Goal: Communication & Community: Ask a question

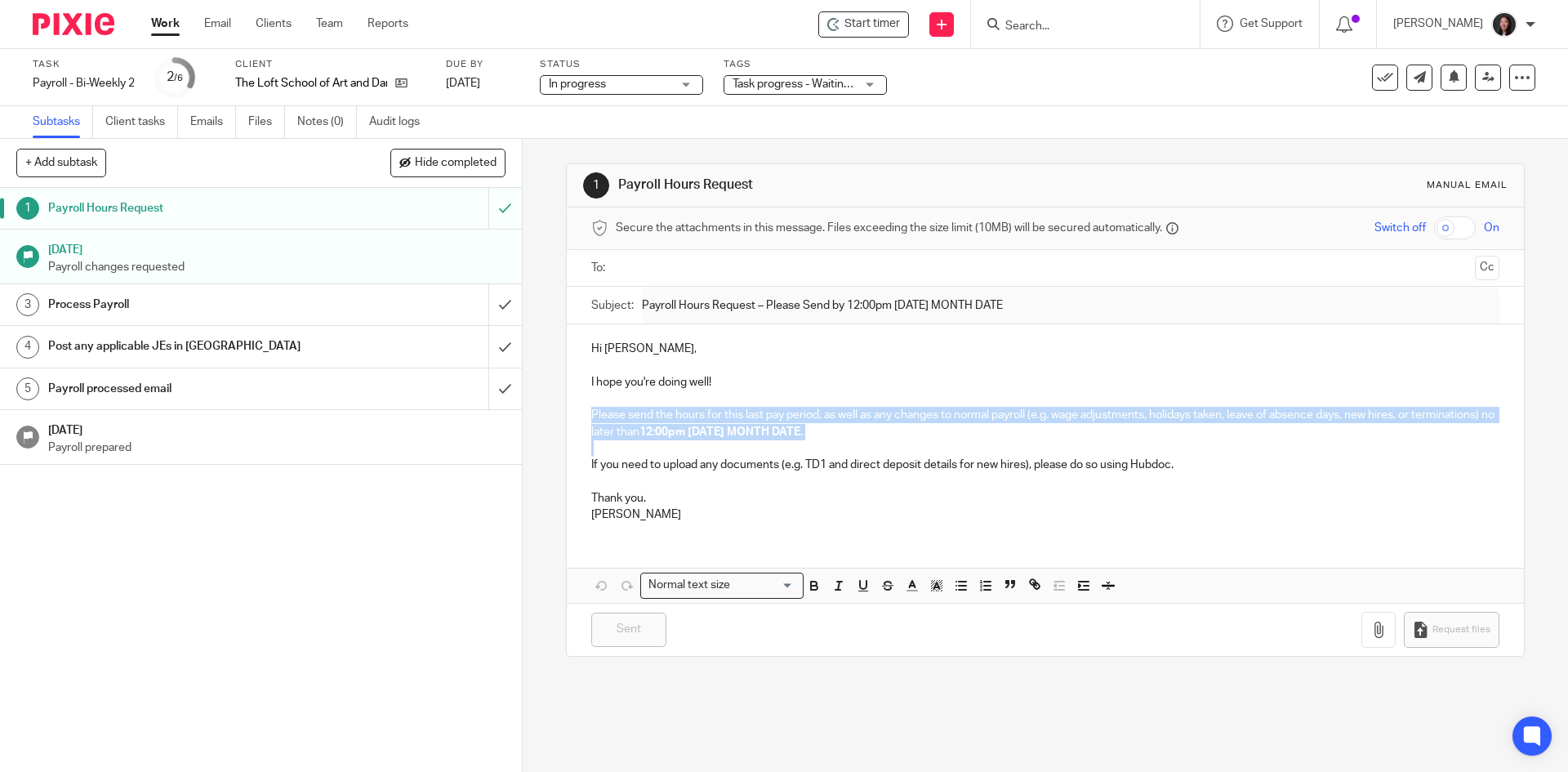
drag, startPoint x: 583, startPoint y: 414, endPoint x: 717, endPoint y: 441, distance: 136.7
click at [717, 441] on div "Hi [PERSON_NAME], I hope you're doing well! Please send the hours for this last…" at bounding box center [1044, 429] width 957 height 211
click at [757, 450] on p at bounding box center [1044, 448] width 907 height 16
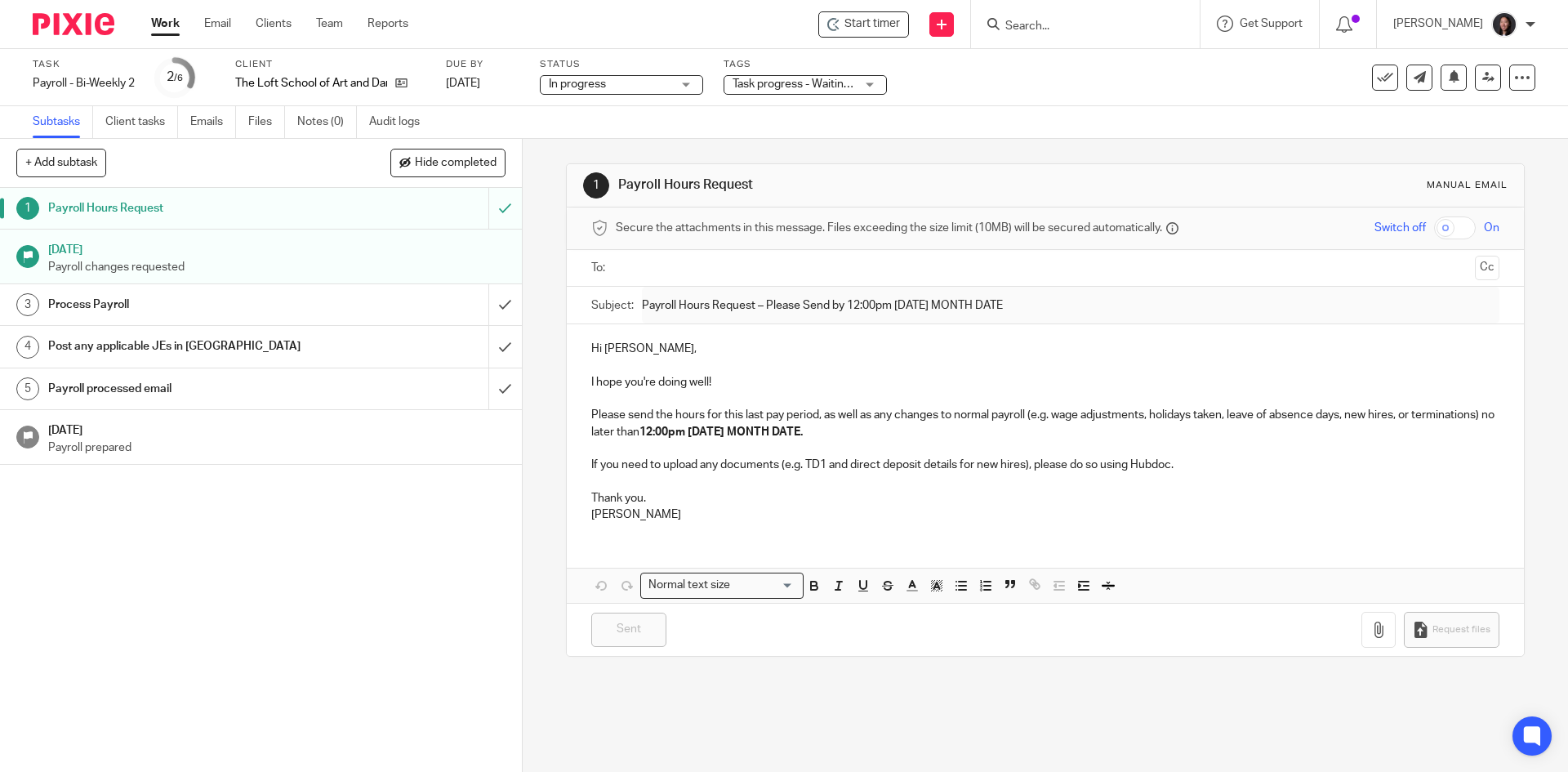
drag, startPoint x: 647, startPoint y: 521, endPoint x: 560, endPoint y: 501, distance: 89.3
click at [598, 512] on p "[PERSON_NAME]" at bounding box center [1044, 514] width 907 height 16
click at [559, 501] on div "1 Payroll Hours Request Manual email Secure the attachments in this message. Fi…" at bounding box center [1045, 455] width 1045 height 632
drag, startPoint x: 614, startPoint y: 515, endPoint x: 576, endPoint y: 489, distance: 46.0
click at [576, 489] on div "Hi [PERSON_NAME], I hope you're doing well! Please send the hours for this last…" at bounding box center [1044, 429] width 957 height 211
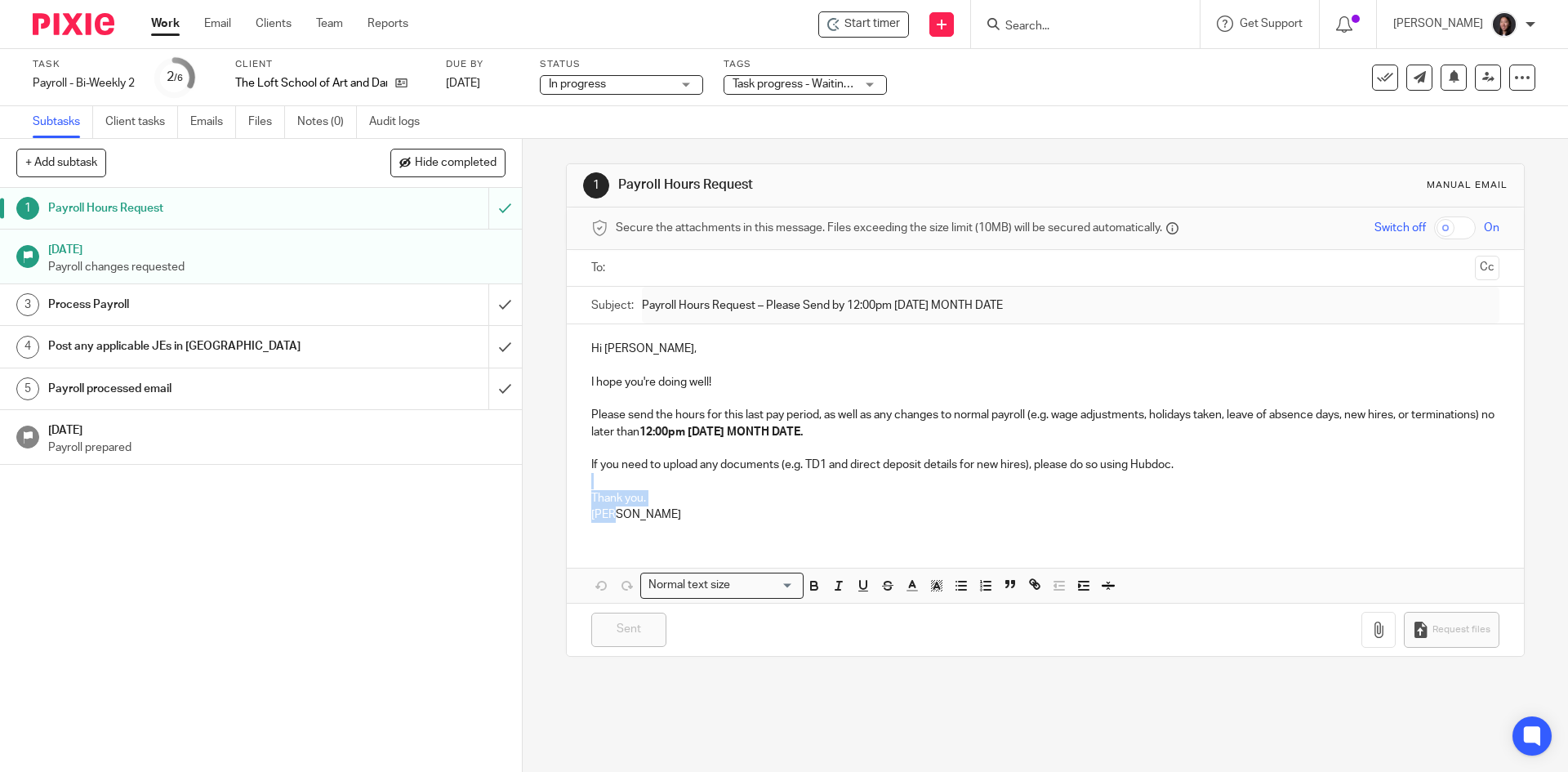
click at [591, 490] on p "Thank you." at bounding box center [1044, 497] width 907 height 16
click at [803, 432] on strong "12:00pm [DATE] MONTH DATE." at bounding box center [721, 432] width 163 height 12
click at [803, 431] on strong "12:00pm [DATE] MONTH DATE." at bounding box center [721, 432] width 163 height 12
drag, startPoint x: 774, startPoint y: 433, endPoint x: 924, endPoint y: 440, distance: 150.2
click at [924, 440] on p "Please send the hours for this last pay period, as well as any changes to norma…" at bounding box center [1044, 424] width 907 height 34
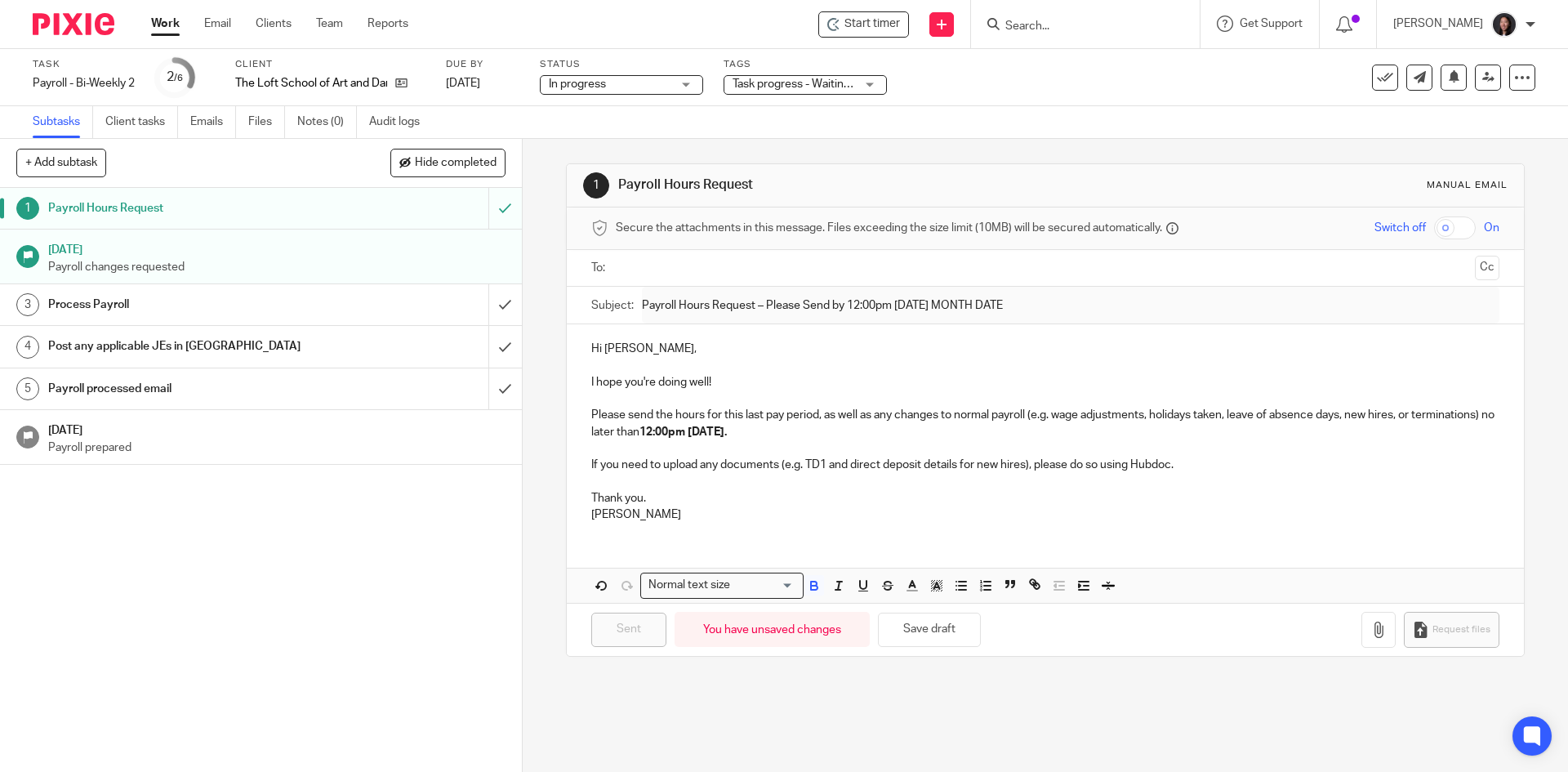
click at [944, 438] on p "Please send the hours for this last pay period, as well as any changes to norma…" at bounding box center [1044, 424] width 907 height 34
click at [726, 434] on strong "12:00pm [DATE]." at bounding box center [683, 432] width 87 height 12
click at [944, 431] on p "Please send the hours for this last pay period, as well as any changes to norma…" at bounding box center [1044, 424] width 907 height 34
drag, startPoint x: 610, startPoint y: 516, endPoint x: 578, endPoint y: 513, distance: 32.1
click at [578, 513] on div "Hi [PERSON_NAME], I hope you're doing well! Please send the hours for this last…" at bounding box center [1044, 429] width 957 height 211
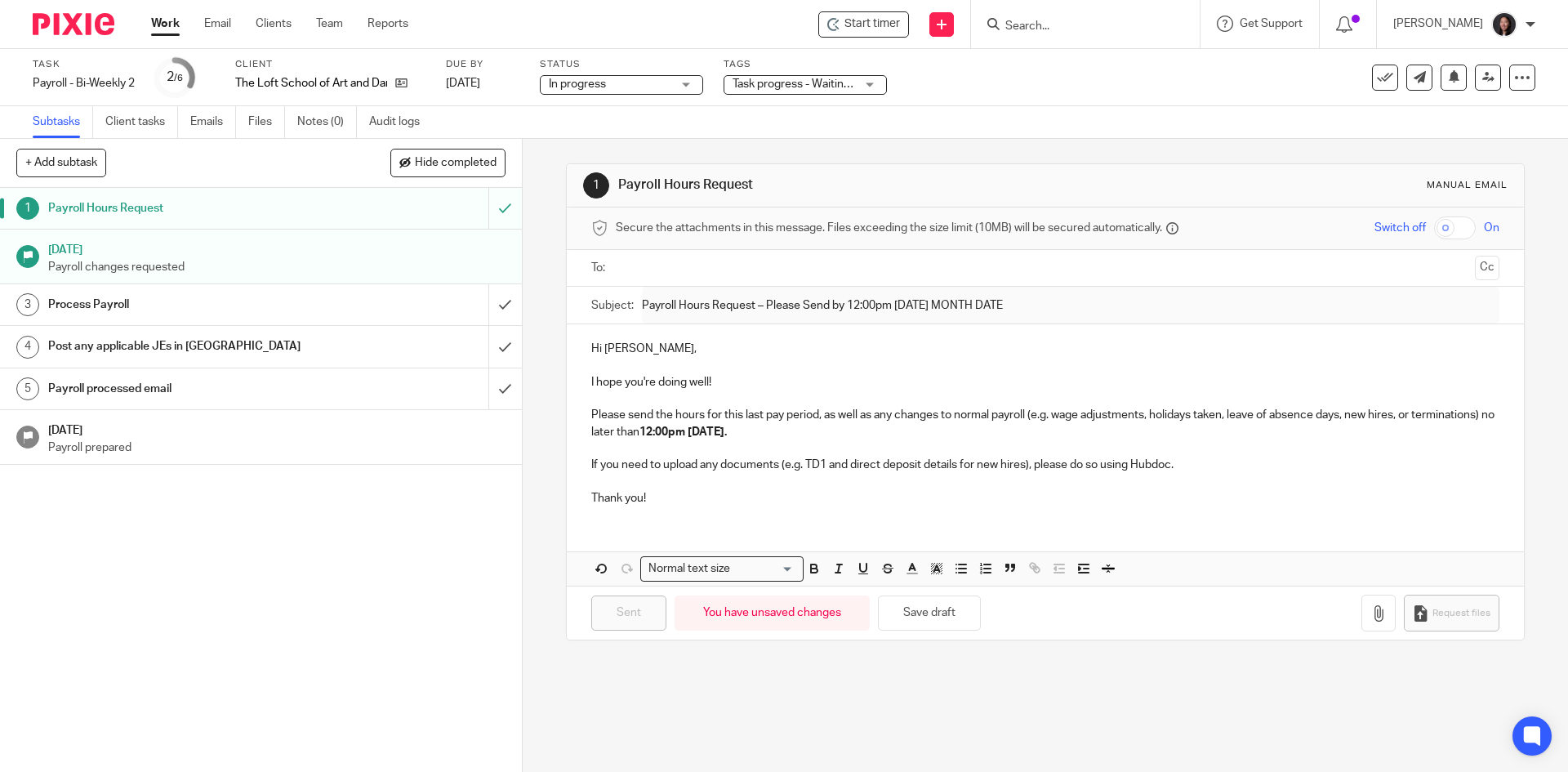
click at [726, 430] on strong "12:00pm [DATE]." at bounding box center [683, 432] width 87 height 12
click at [841, 463] on p "If you need to upload any documents (e.g. TD1 and direct deposit details for ne…" at bounding box center [1044, 464] width 907 height 16
click at [959, 432] on p "Please send the hours for this last pay period, as well as any changes to norma…" at bounding box center [1044, 424] width 907 height 34
click at [683, 441] on p "Please send the hours for this last pay period, as well as any changes to norma…" at bounding box center [1044, 424] width 907 height 34
click at [1080, 473] on p "If you need to upload any documents (e.g. TD1 and direct deposit details for ne…" at bounding box center [1044, 464] width 907 height 16
